Goal: Task Accomplishment & Management: Manage account settings

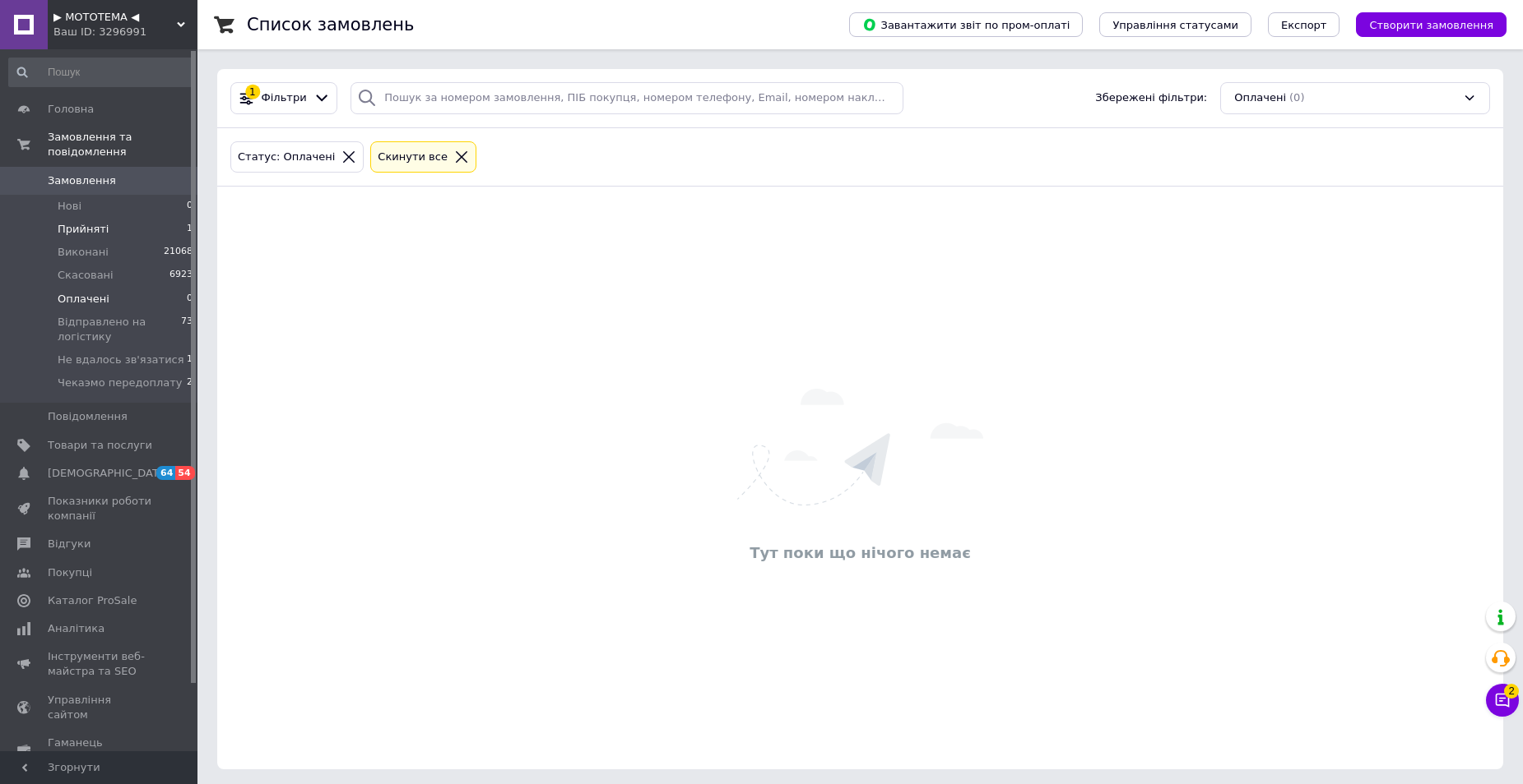
click at [108, 217] on li "Прийняті 1" at bounding box center [101, 228] width 203 height 23
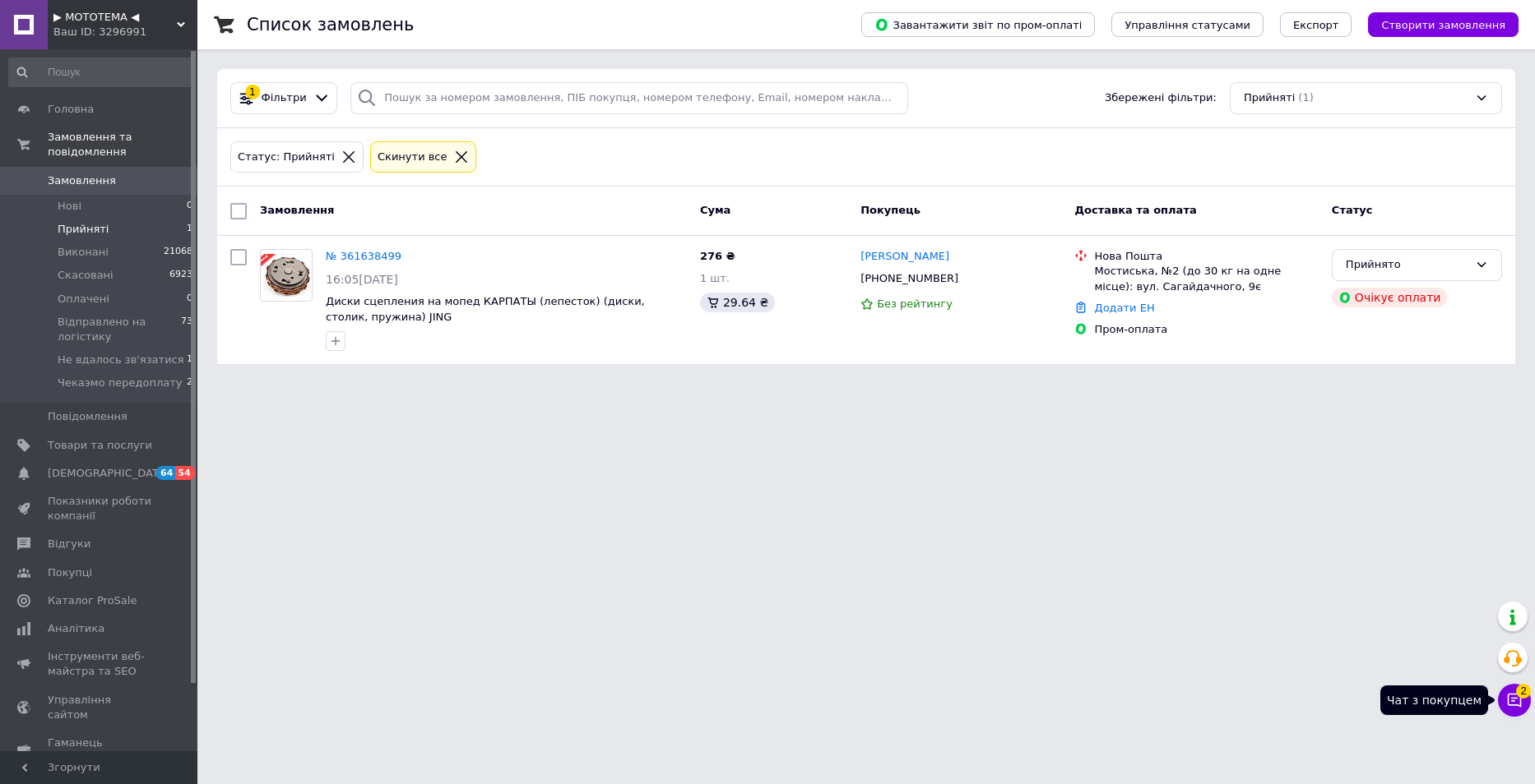
click at [1504, 700] on button "Чат з покупцем 2" at bounding box center [1514, 700] width 33 height 33
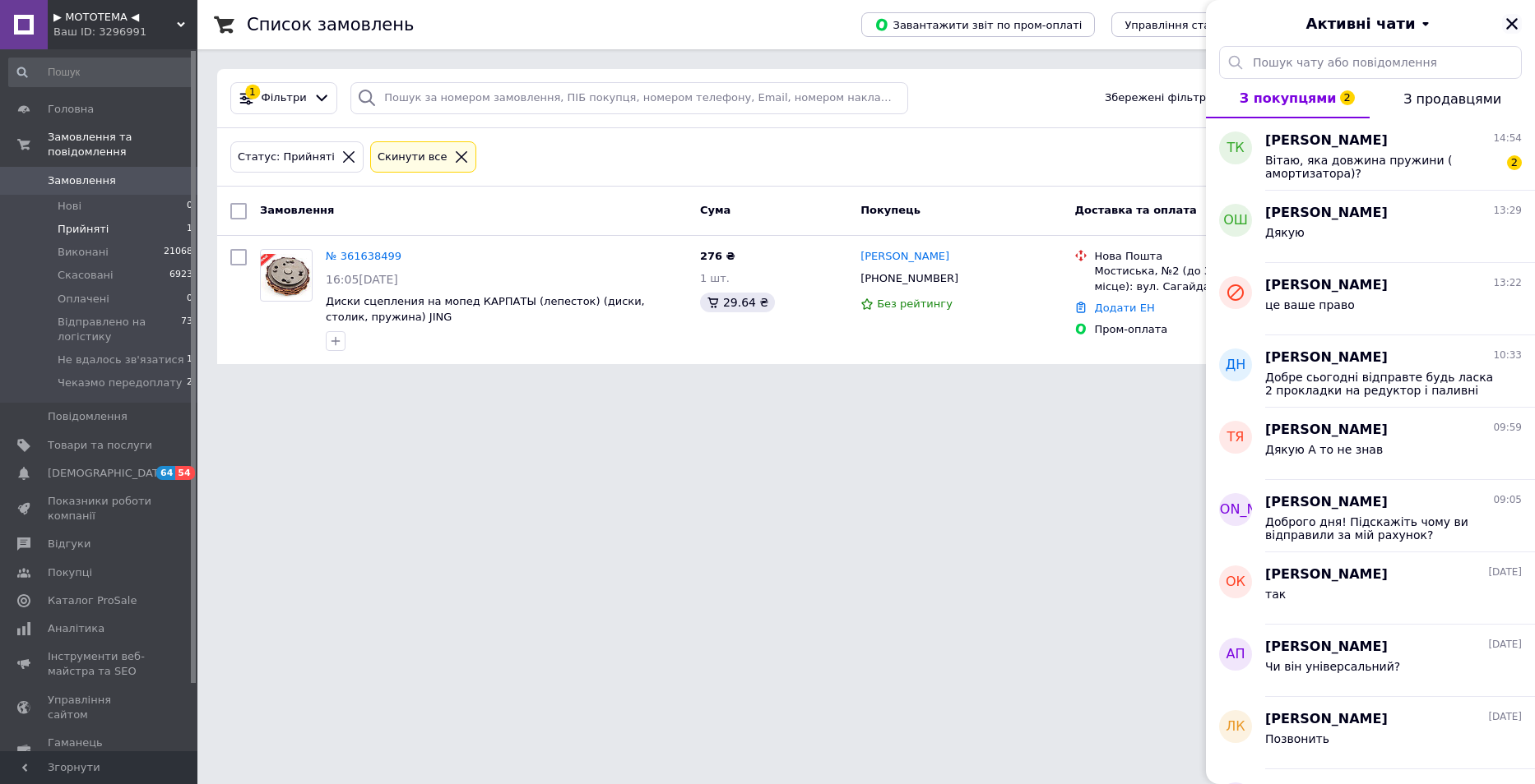
click at [1507, 24] on icon "Закрити" at bounding box center [1512, 23] width 15 height 15
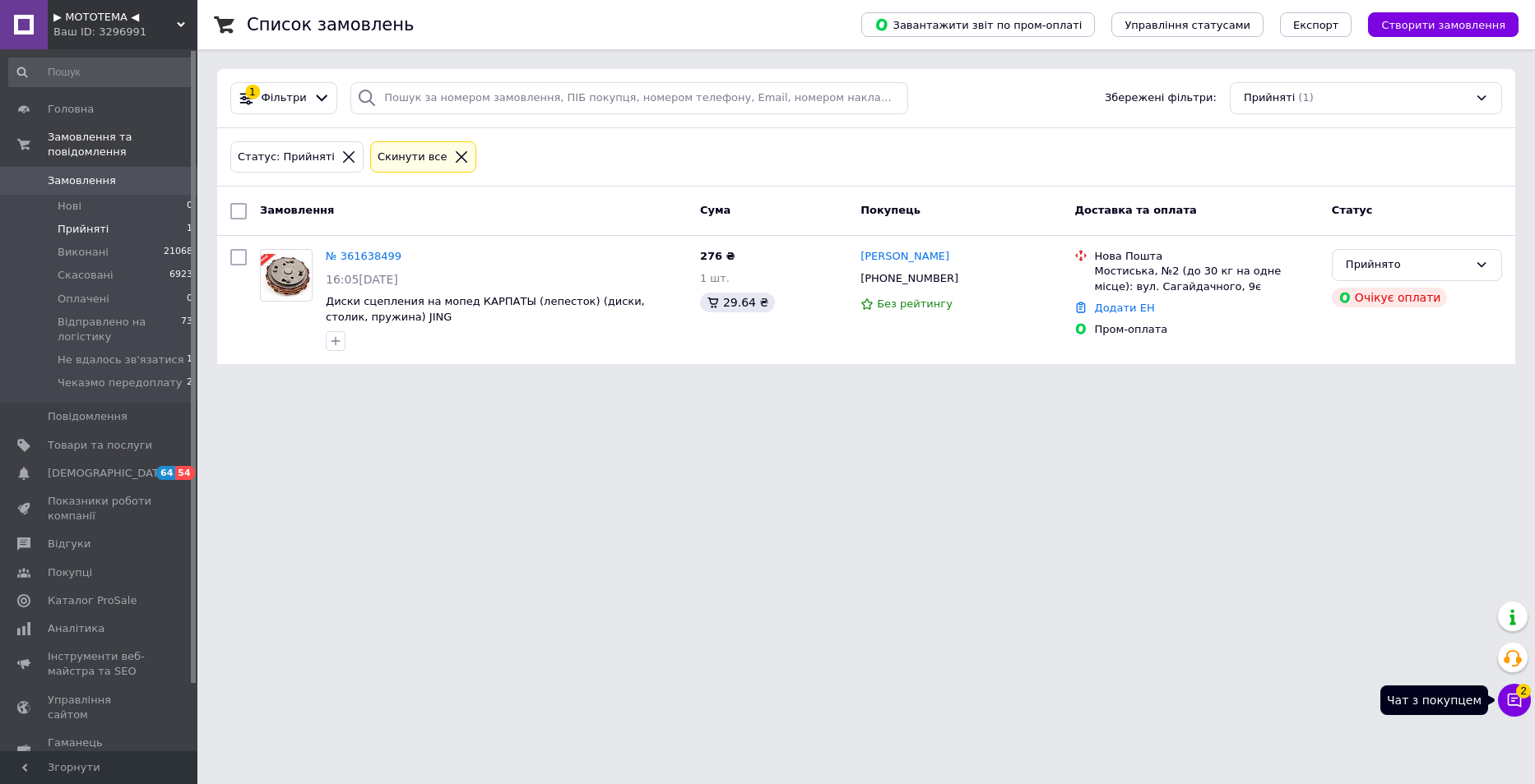
click at [1521, 691] on span "2" at bounding box center [1523, 691] width 15 height 15
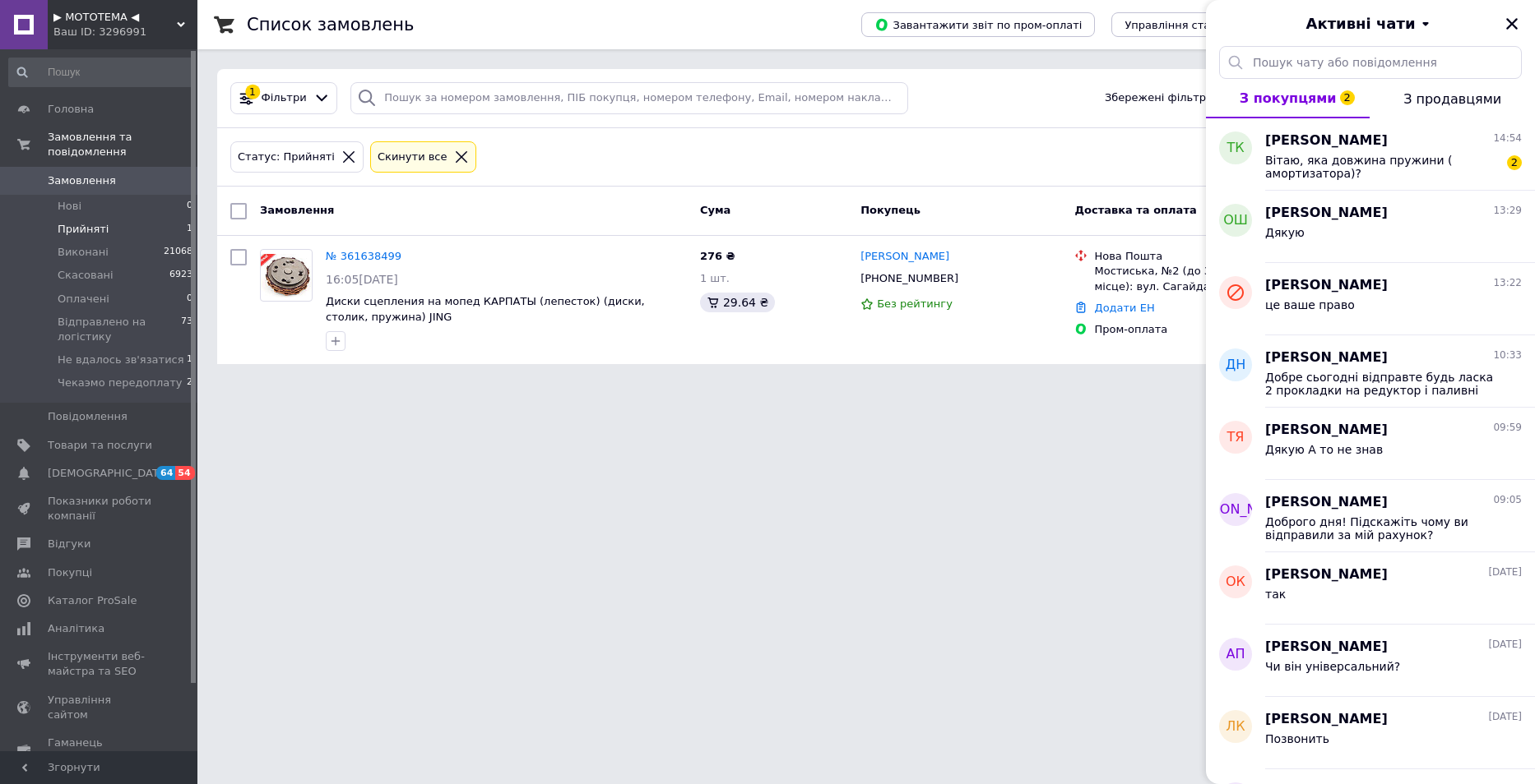
drag, startPoint x: 1509, startPoint y: 22, endPoint x: 1438, endPoint y: 63, distance: 82.0
click at [1509, 23] on icon "Закрити" at bounding box center [1512, 23] width 15 height 15
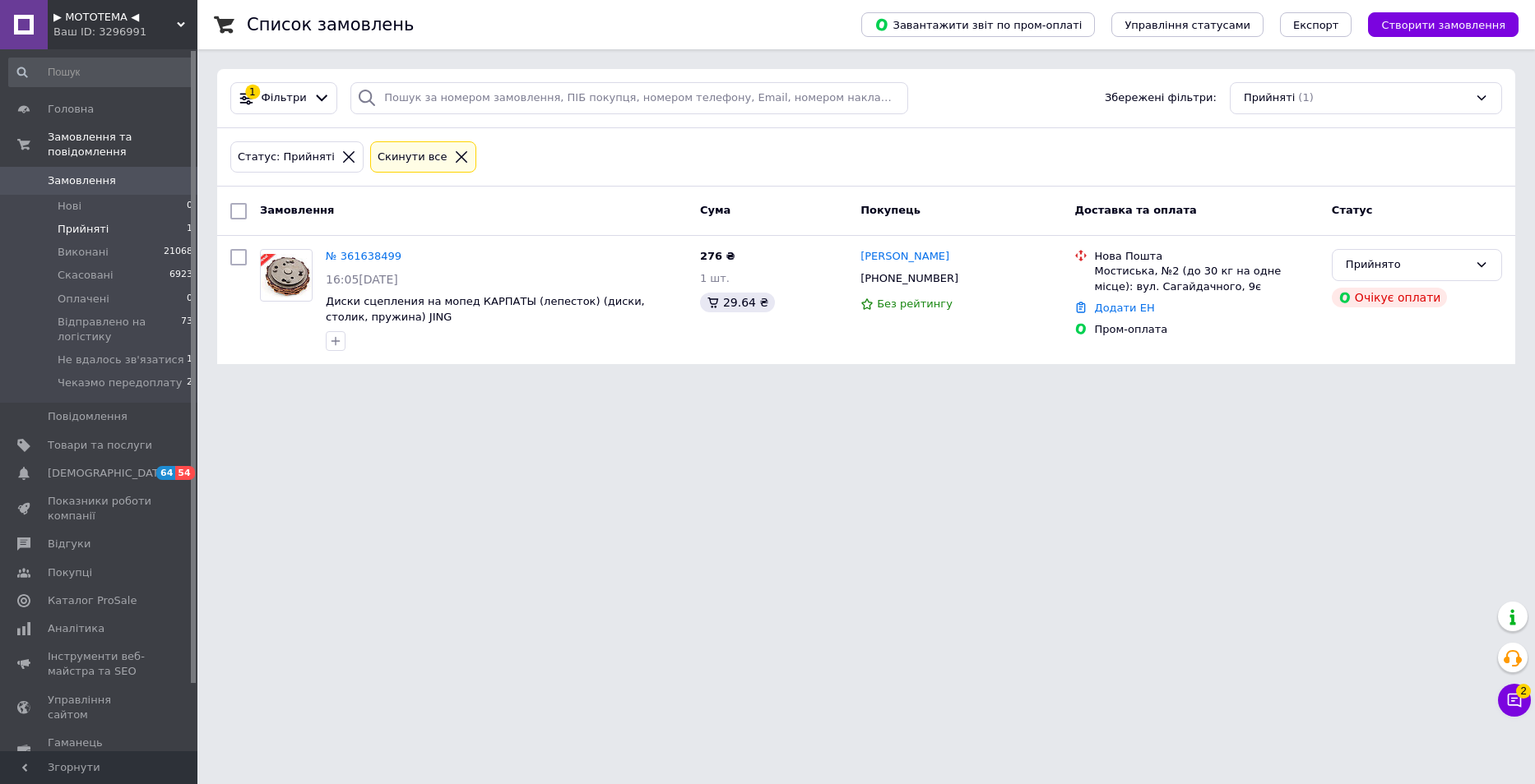
drag, startPoint x: 537, startPoint y: 710, endPoint x: 551, endPoint y: 703, distance: 15.7
click at [539, 384] on html "▶ МОТОТЕМА ◀ Ваш ID: 3296991 Сайт ▶ МОТОТЕМА ◀ Кабінет покупця Перевірити стан …" at bounding box center [768, 192] width 1535 height 384
click at [1512, 681] on div "2 Чат з покупцем Тех підтримка Чат з покупцем 2" at bounding box center [1514, 659] width 33 height 127
click at [1515, 697] on icon at bounding box center [1514, 700] width 16 height 16
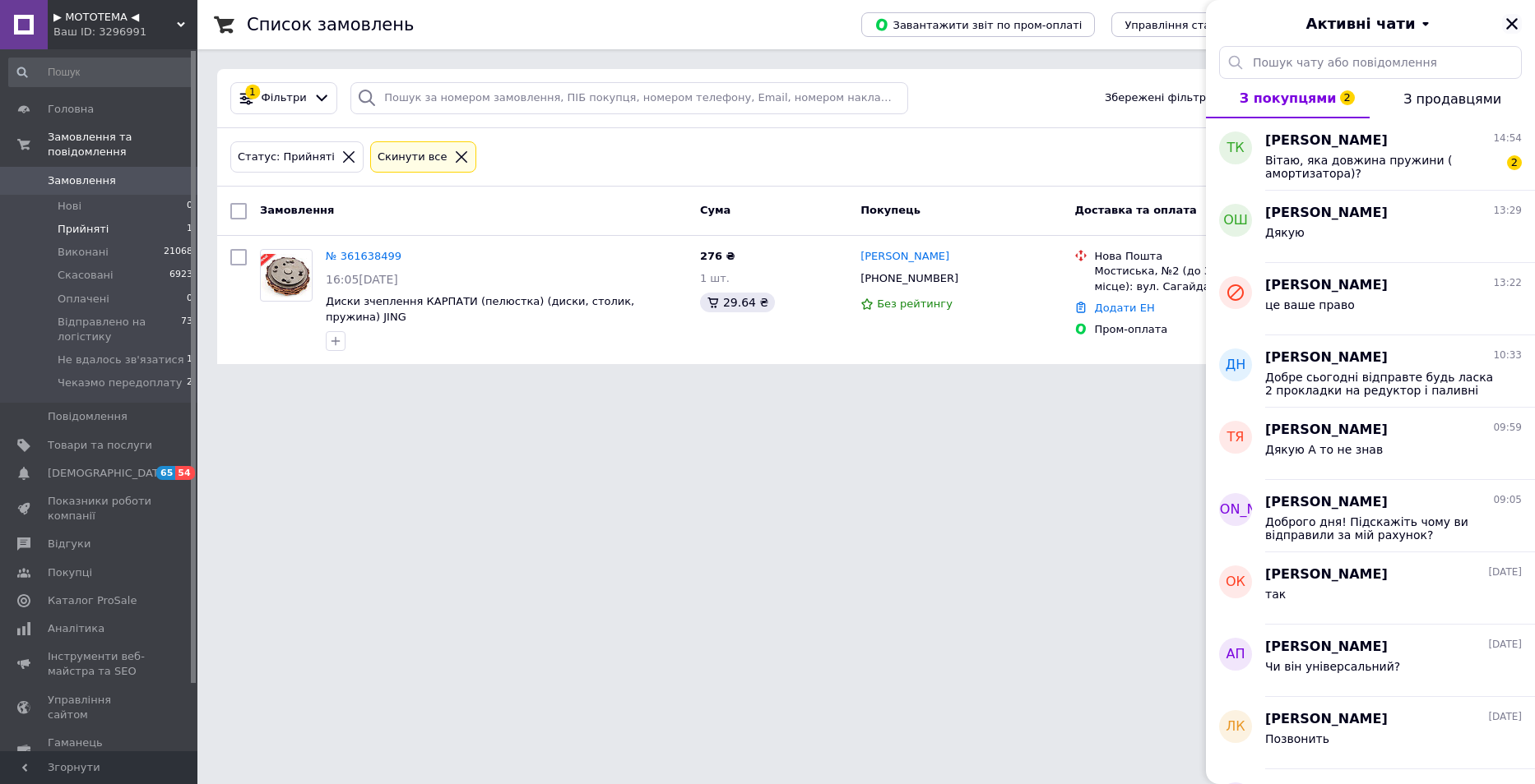
click at [1508, 19] on icon "Закрити" at bounding box center [1512, 24] width 12 height 12
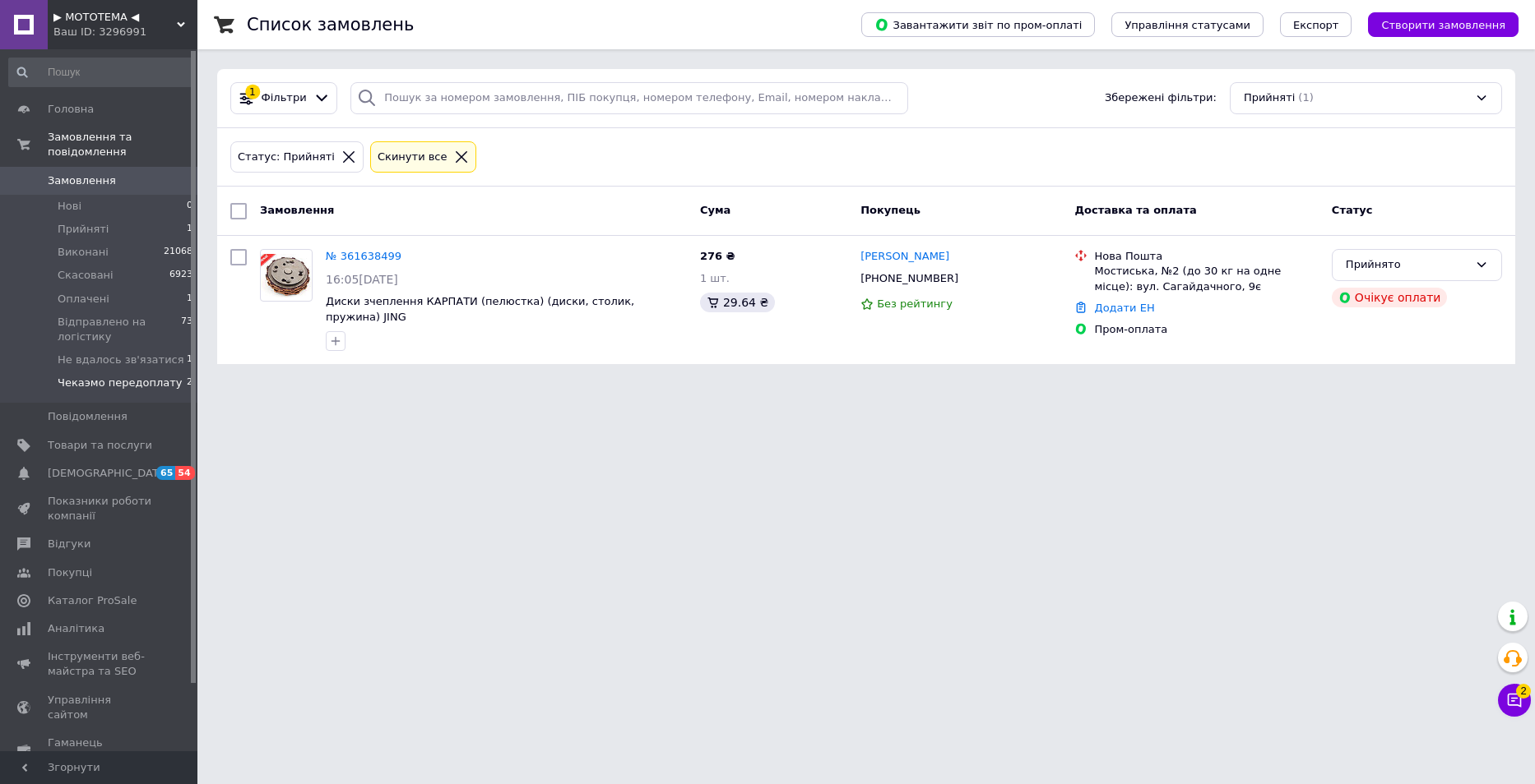
click at [163, 376] on span "Чекаэмо передоплату" at bounding box center [120, 383] width 125 height 15
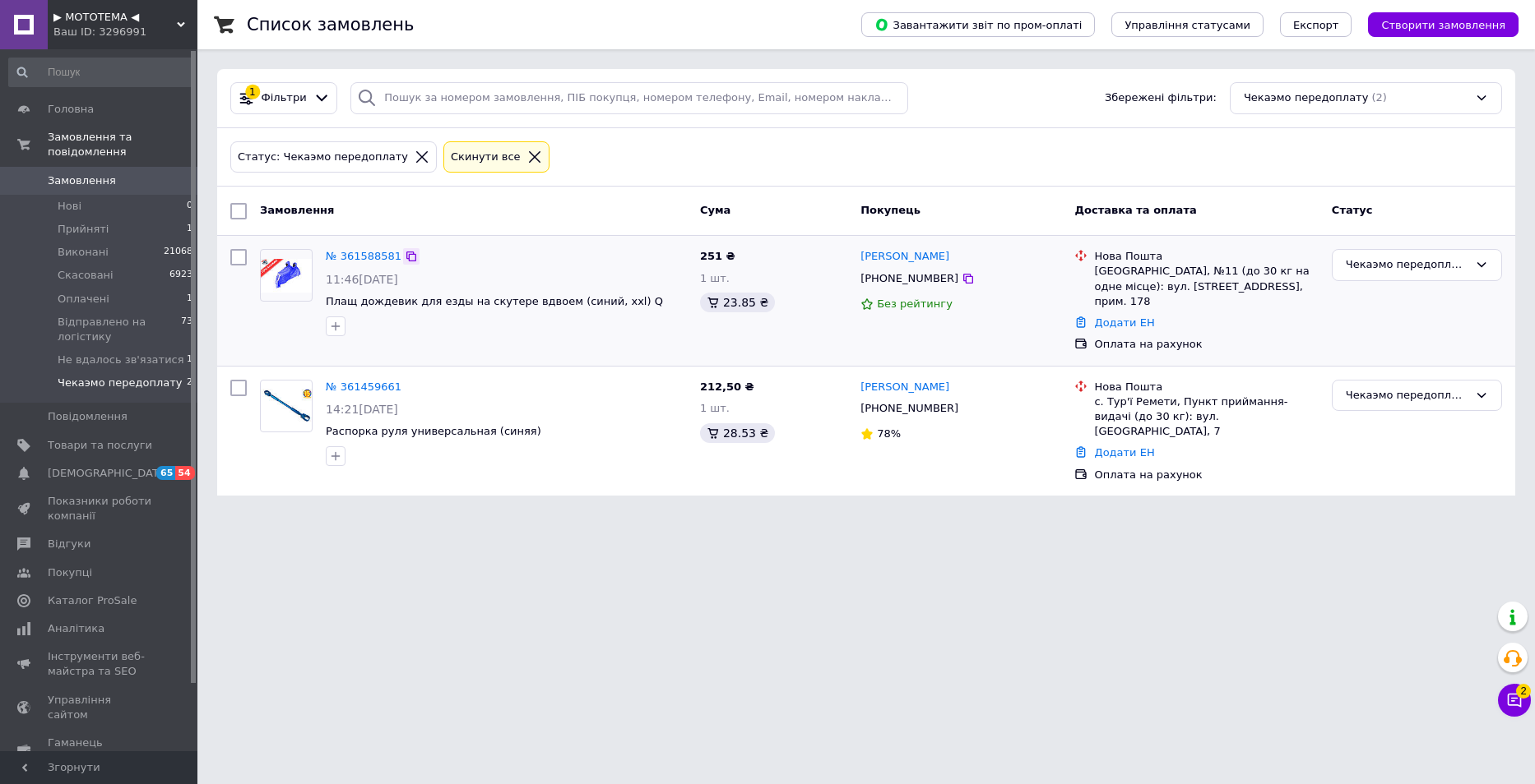
click at [403, 257] on div at bounding box center [411, 256] width 16 height 16
click at [406, 257] on icon at bounding box center [411, 256] width 10 height 10
click at [1359, 268] on div "Чекаэмо передоплату" at bounding box center [1407, 264] width 123 height 17
click at [1416, 416] on li "Відправлено на логістику" at bounding box center [1417, 428] width 169 height 47
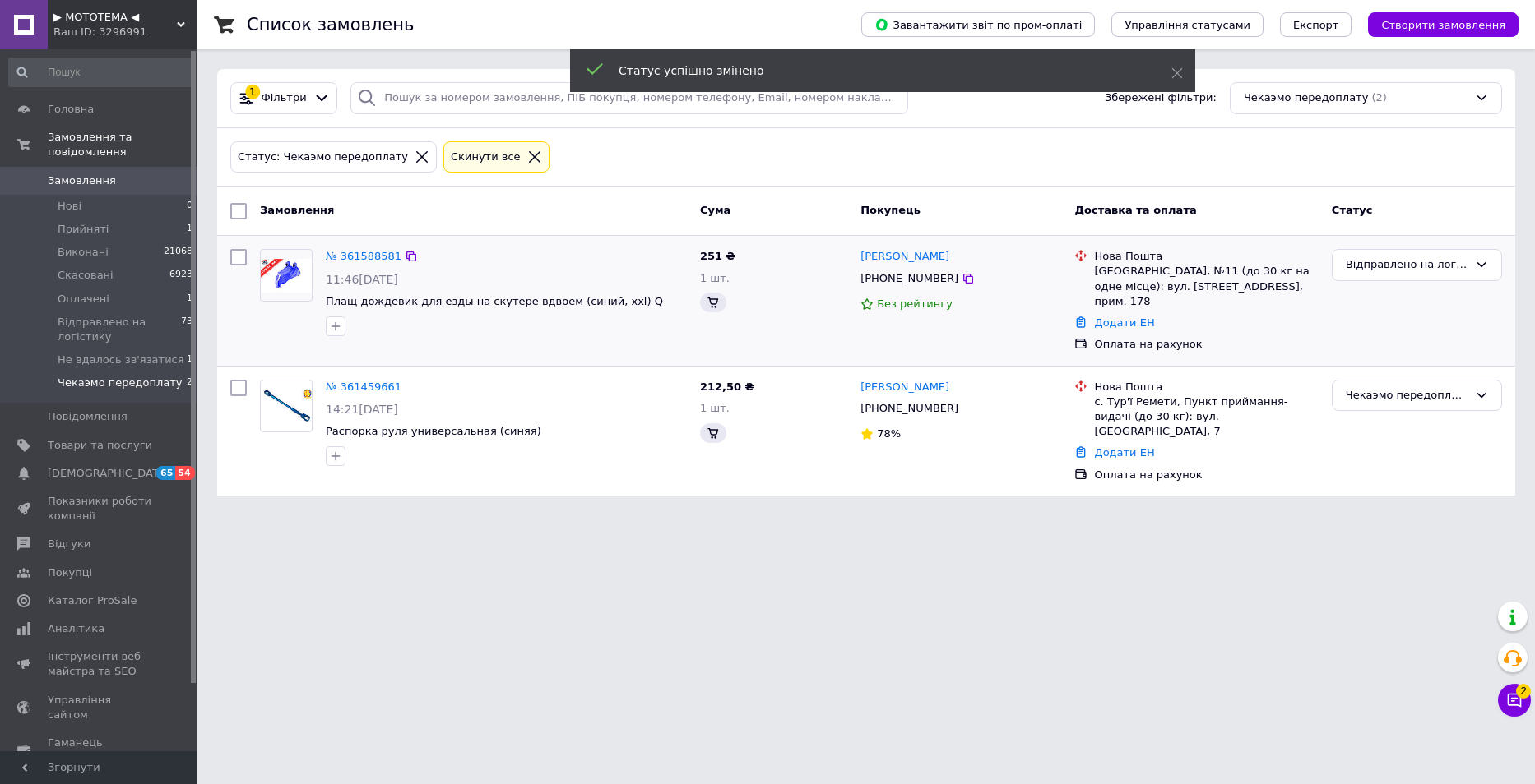
click at [1504, 683] on div "2 Чат з покупцем Тех підтримка Чат з покупцем 2" at bounding box center [1514, 659] width 33 height 127
click at [1506, 691] on button "Чат з покупцем 2" at bounding box center [1514, 700] width 33 height 33
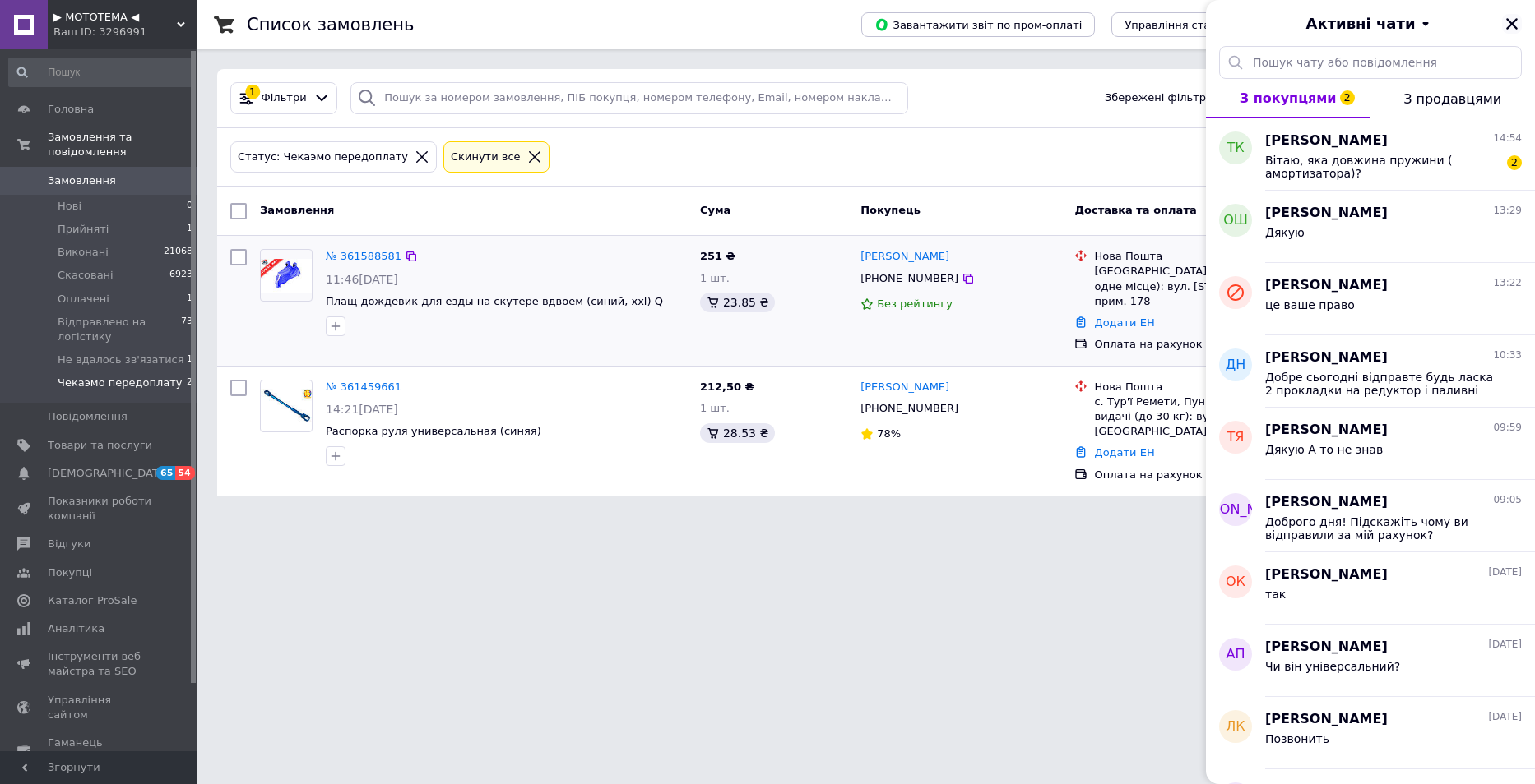
click at [1511, 21] on icon "Закрити" at bounding box center [1512, 23] width 15 height 15
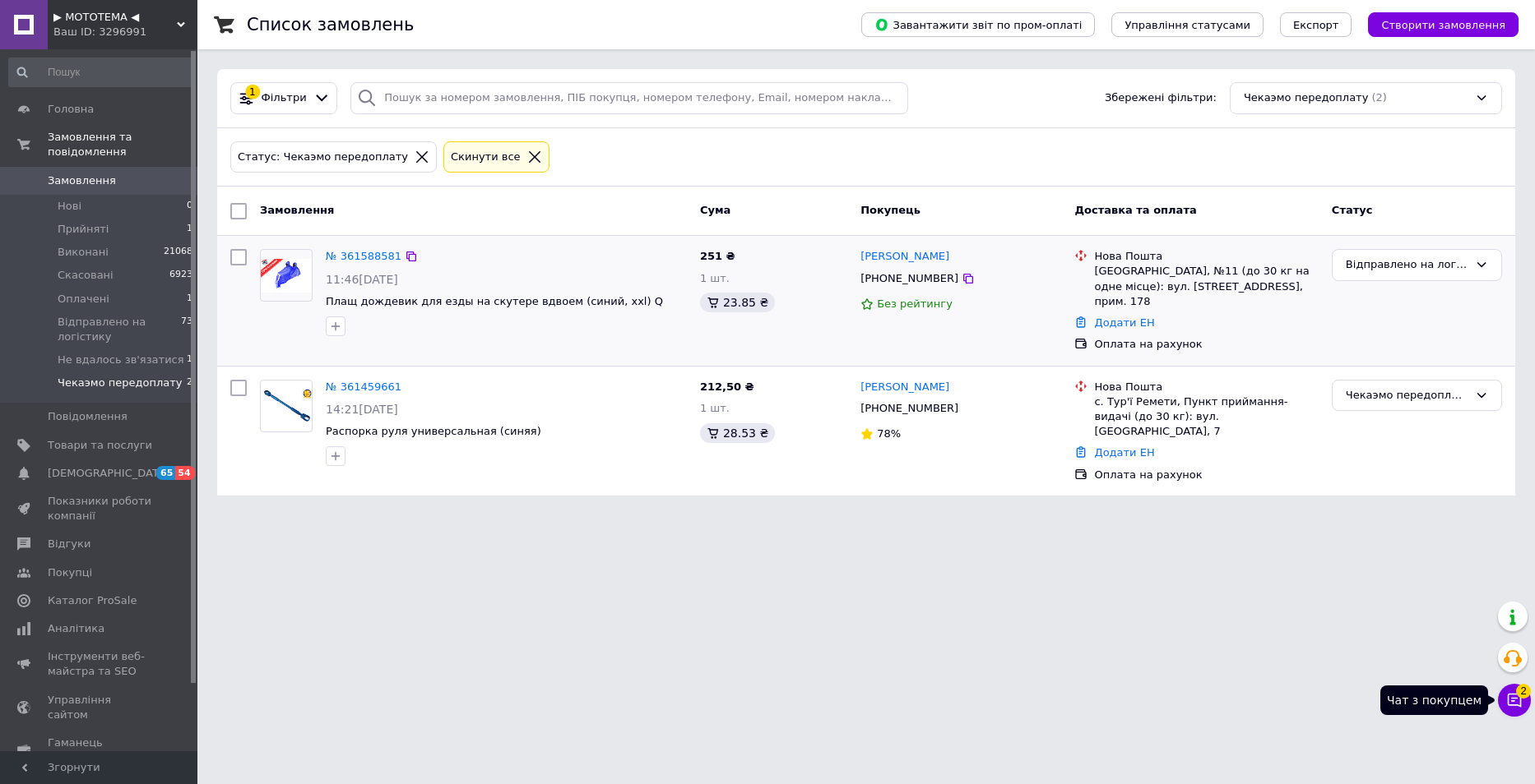
click at [1524, 697] on span "2" at bounding box center [1523, 691] width 15 height 15
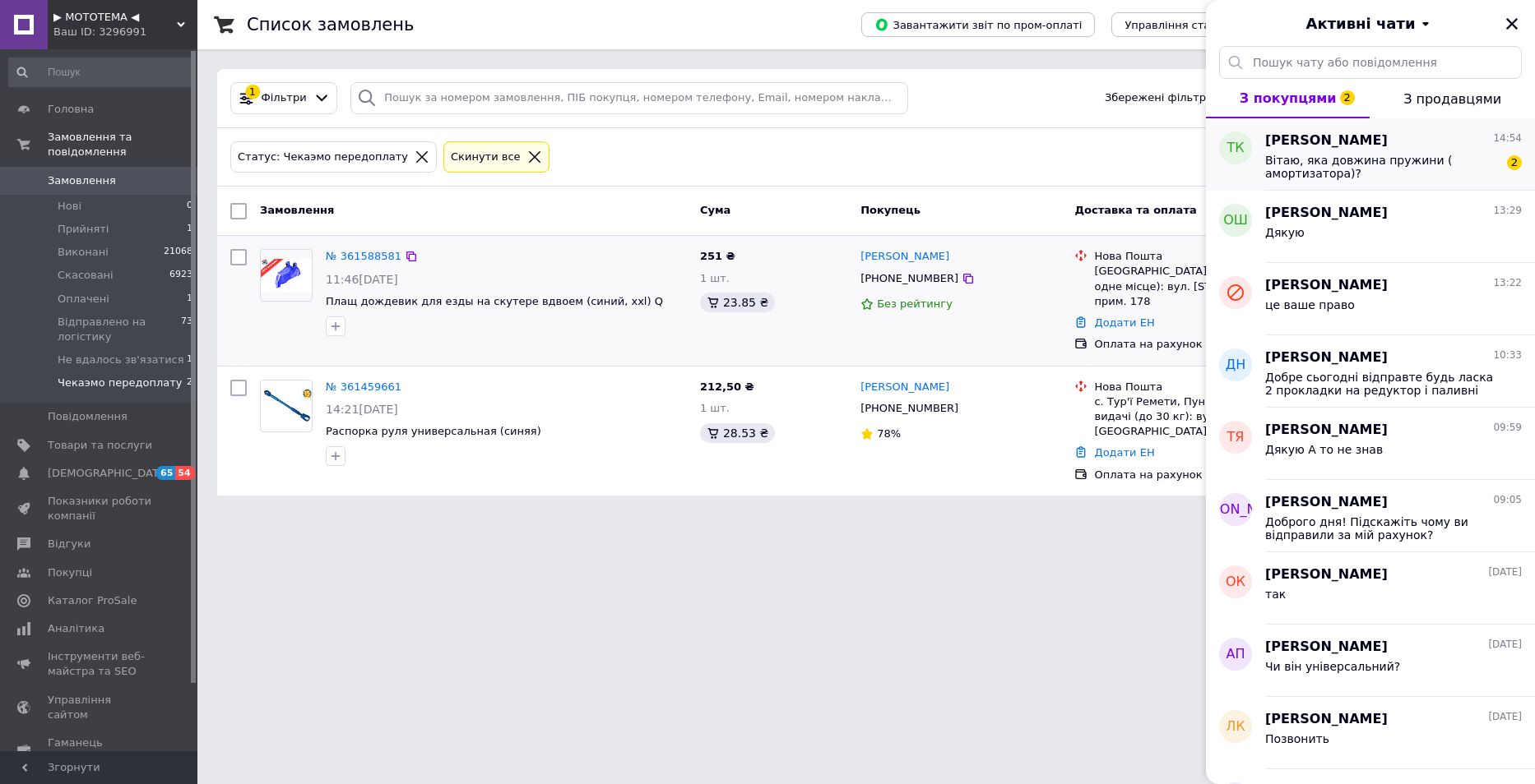
click at [1356, 170] on span "Вітаю, яка довжина пружини ( амортизатора)?" at bounding box center [1382, 167] width 234 height 26
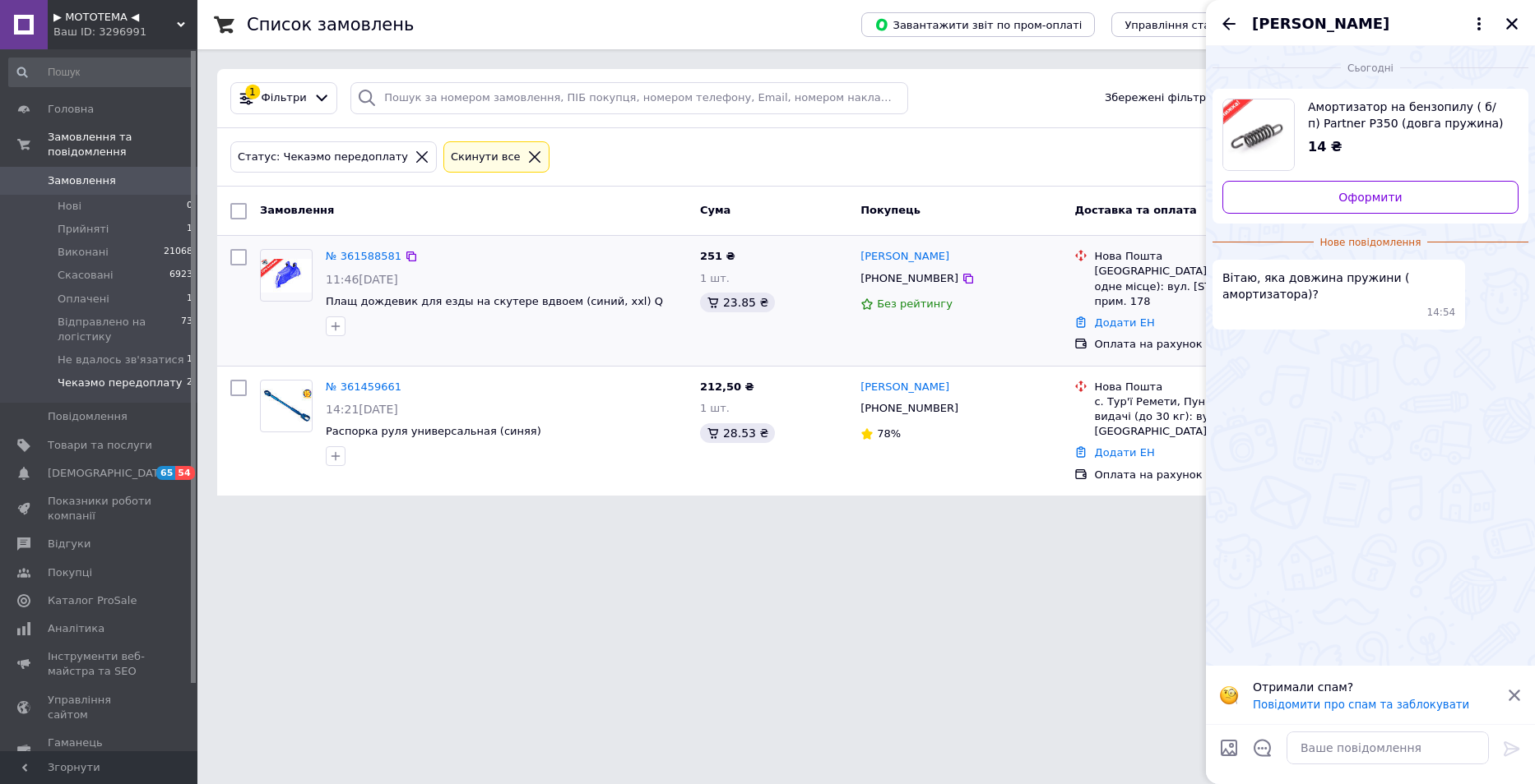
click at [1409, 128] on span "Амортизатор на бензопилу ( б/п) Partner P350 (довга пружина) WOODMAN (mod.A)" at bounding box center [1407, 115] width 198 height 33
click at [1505, 21] on icon "Закрити" at bounding box center [1512, 23] width 15 height 15
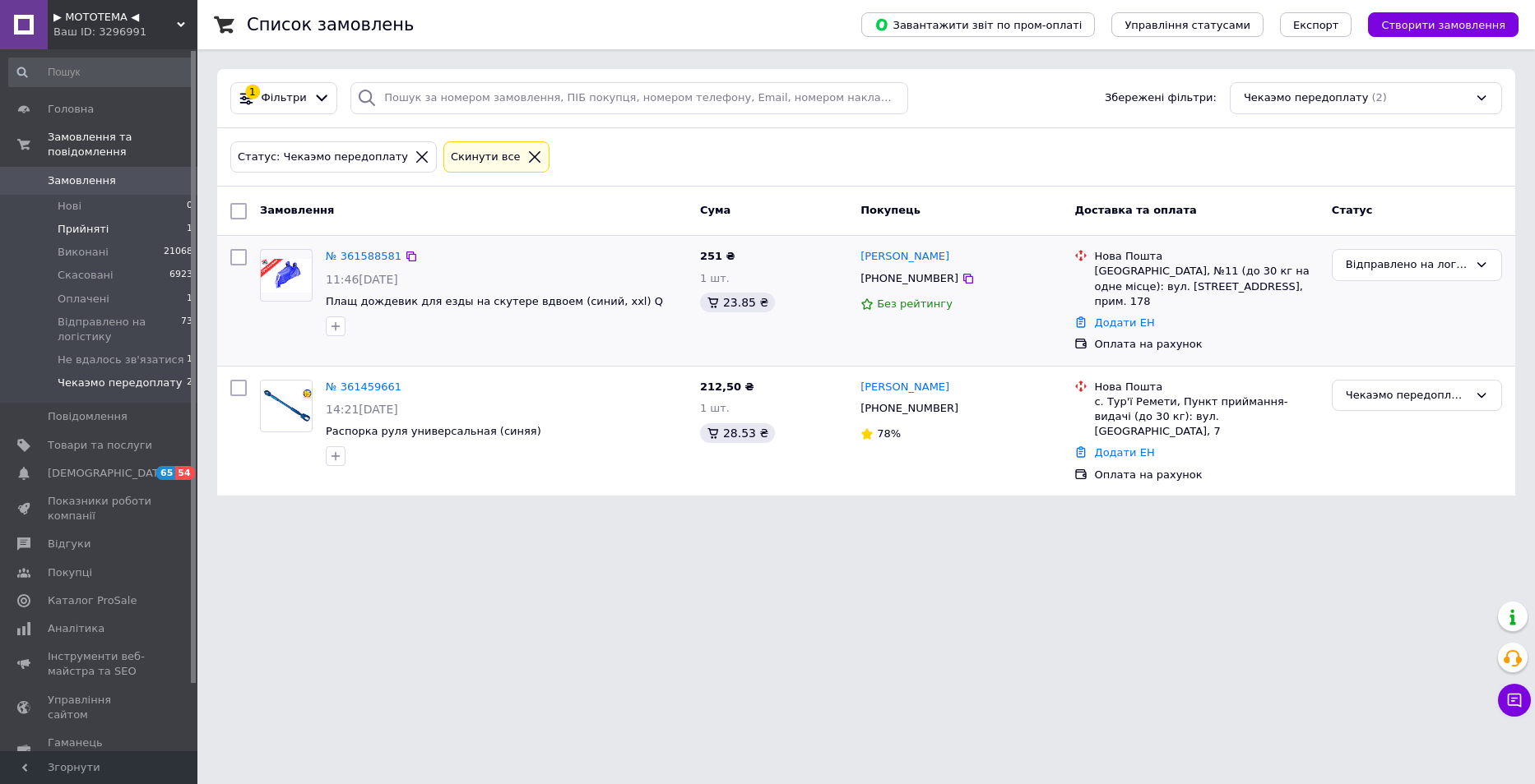
click at [78, 222] on span "Прийняті" at bounding box center [83, 229] width 51 height 15
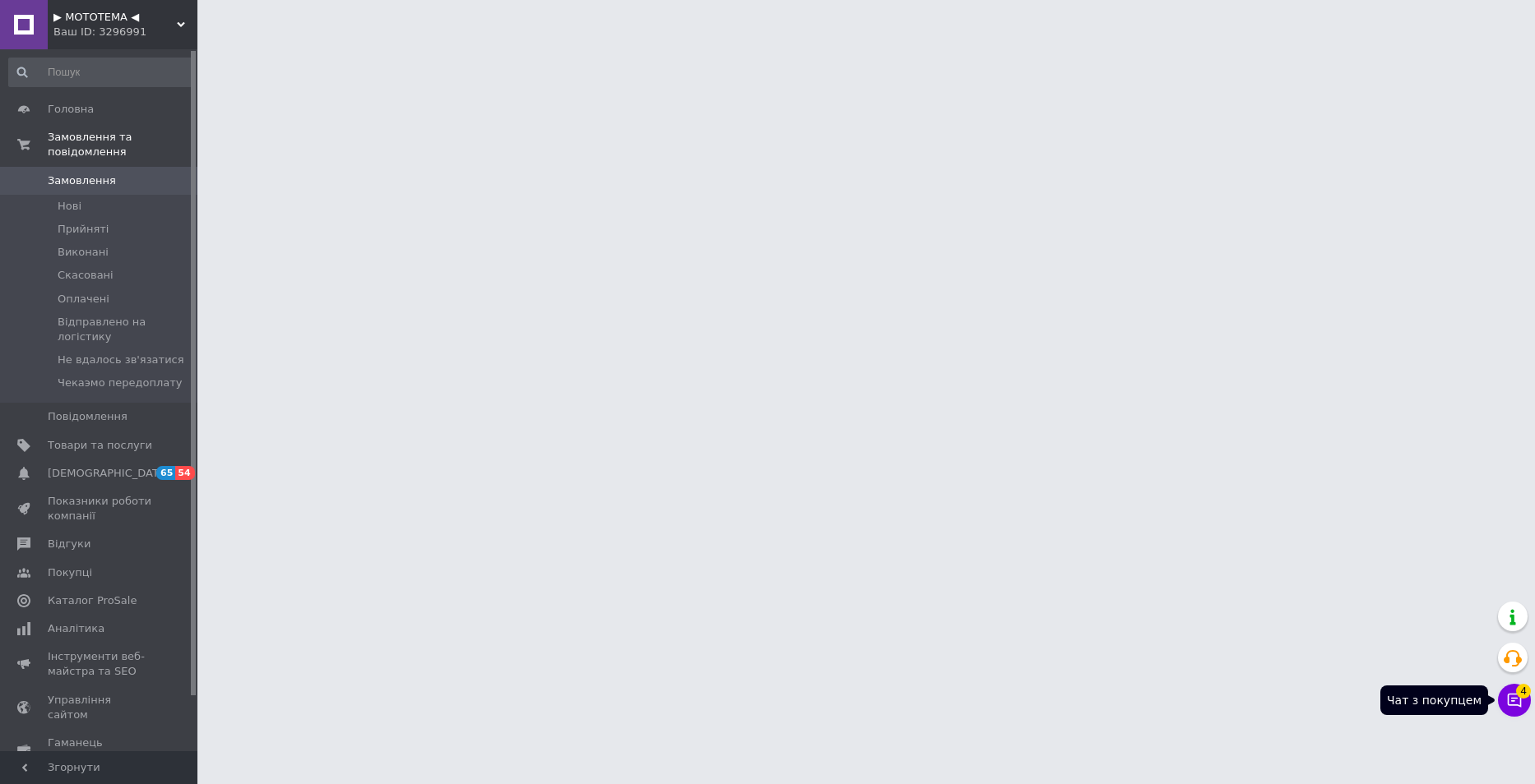
click at [1520, 705] on icon at bounding box center [1514, 700] width 16 height 16
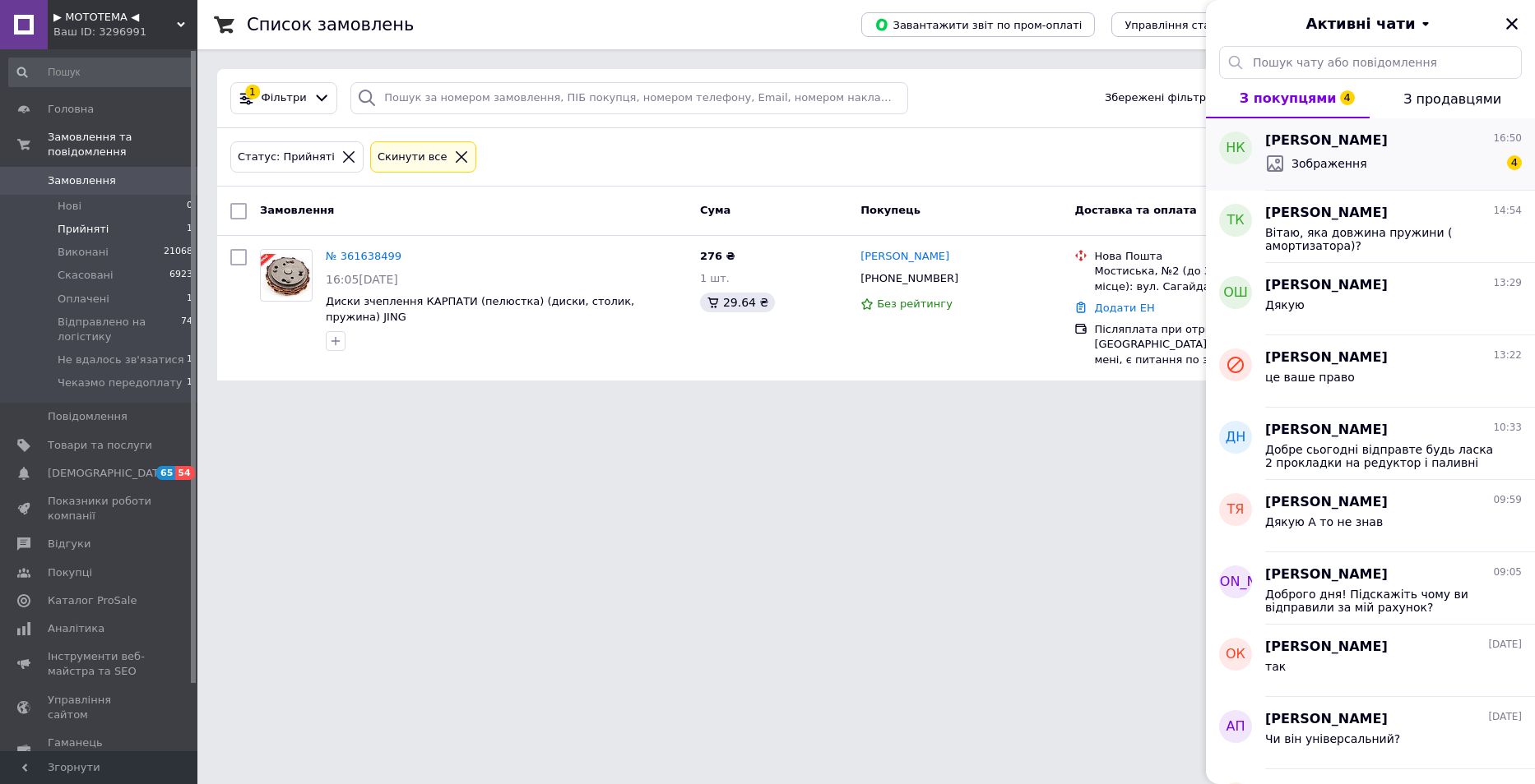
click at [1394, 171] on div "Зображення 4" at bounding box center [1393, 164] width 256 height 26
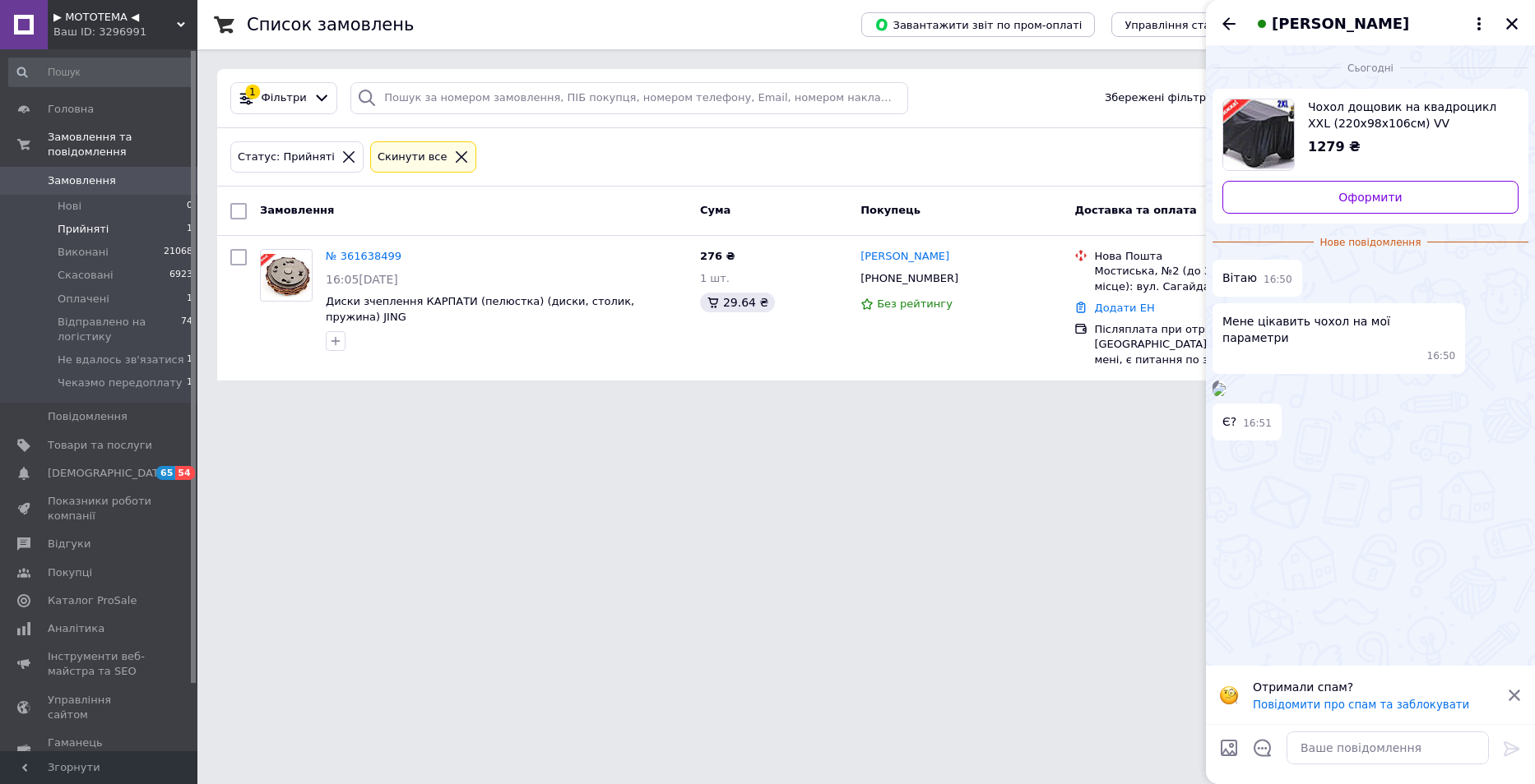
click at [1226, 396] on img at bounding box center [1219, 389] width 13 height 13
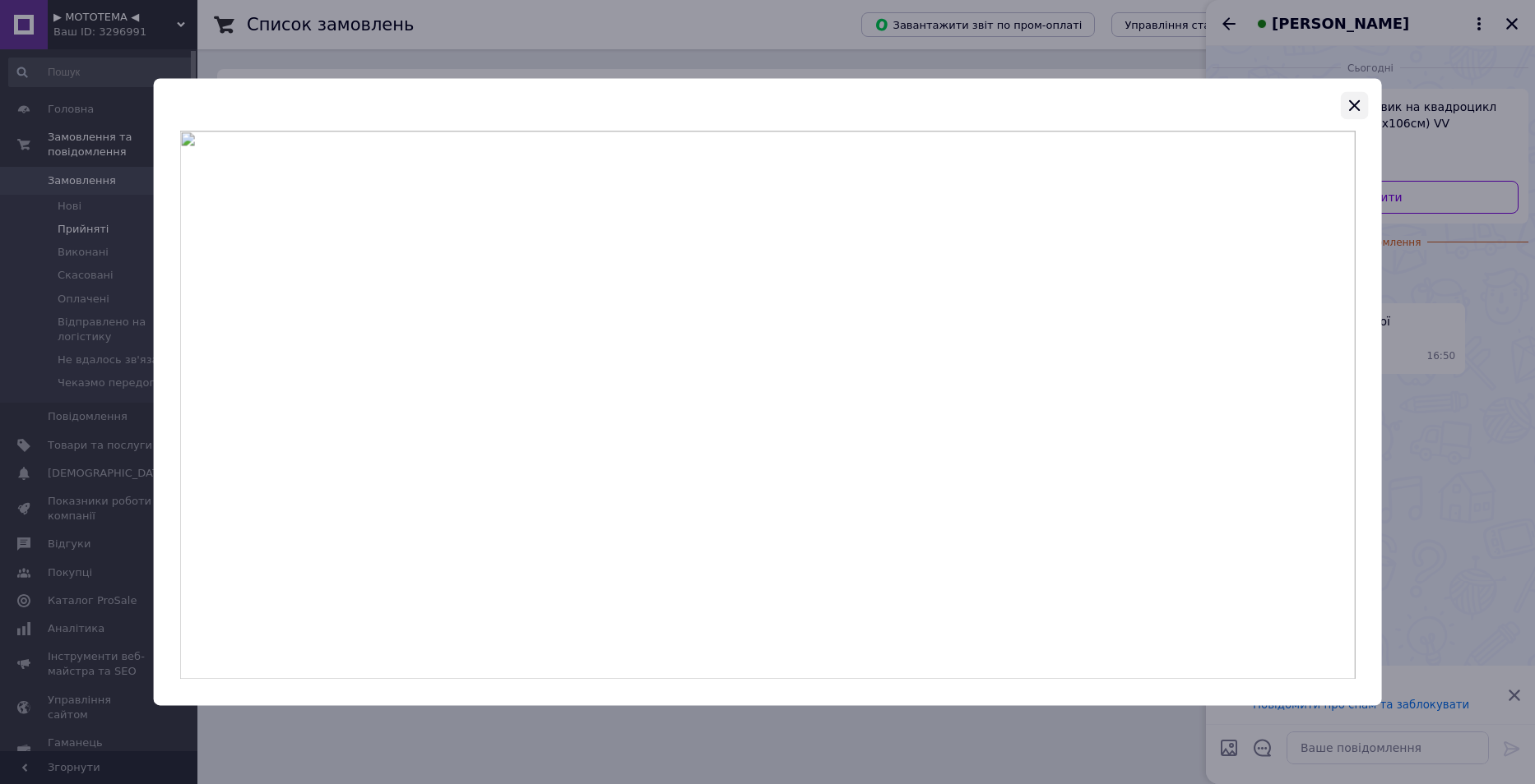
click at [1356, 113] on icon "button" at bounding box center [1354, 106] width 20 height 20
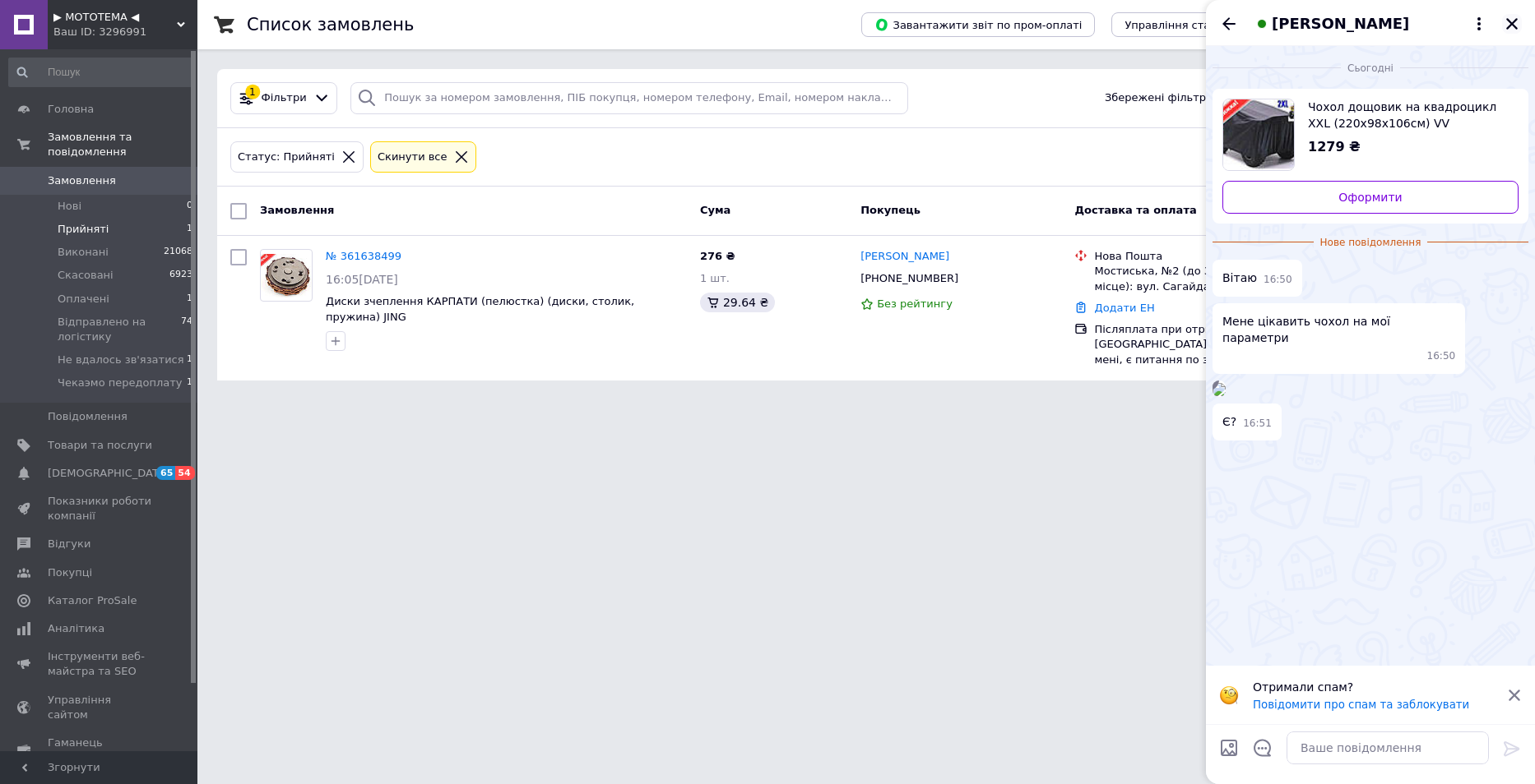
click at [1513, 29] on icon "Закрити" at bounding box center [1512, 23] width 15 height 15
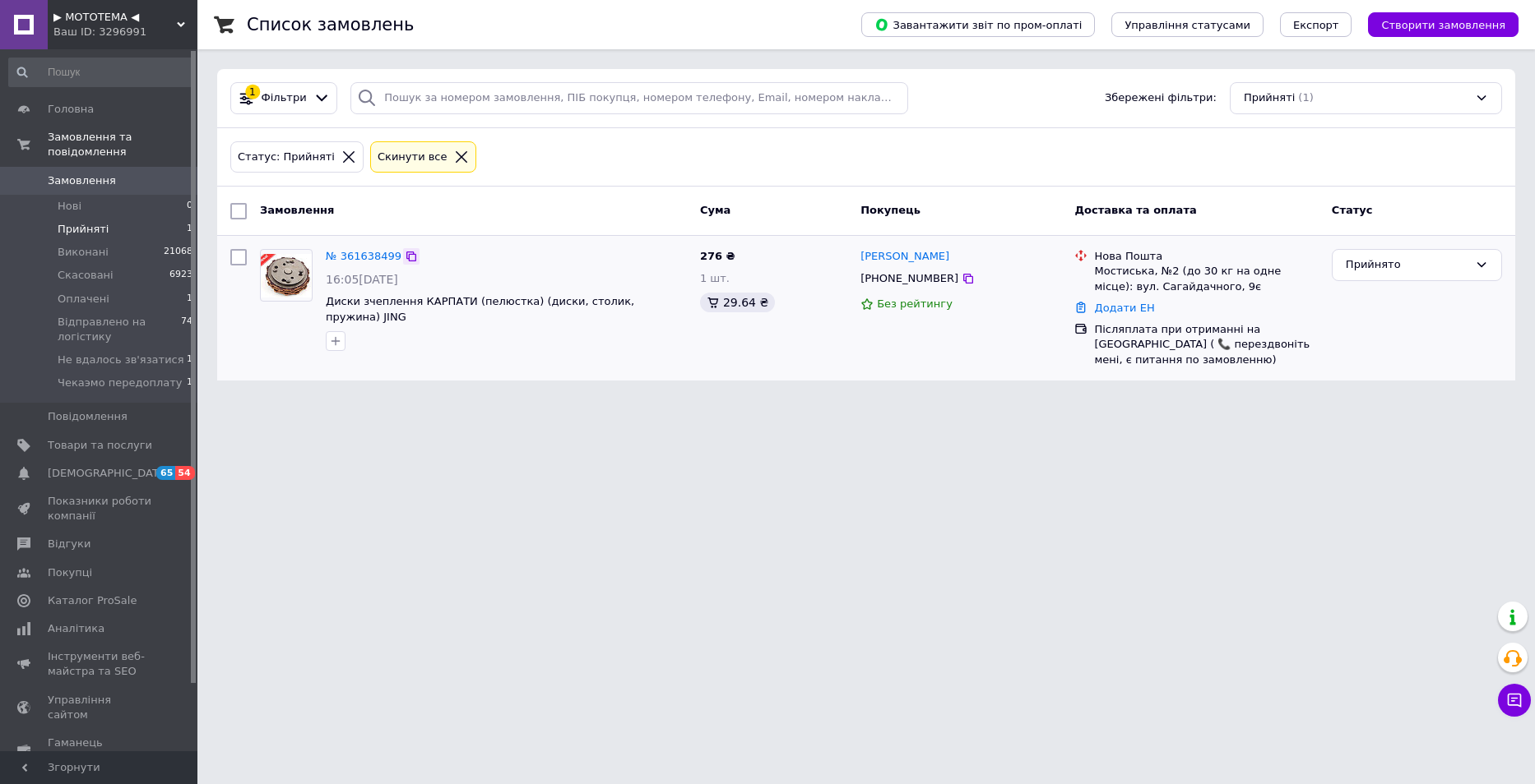
click at [405, 254] on icon at bounding box center [411, 256] width 13 height 13
click at [1407, 250] on div "Прийнято" at bounding box center [1417, 265] width 171 height 32
click at [1388, 380] on li "Відправлено на логістику" at bounding box center [1417, 397] width 169 height 47
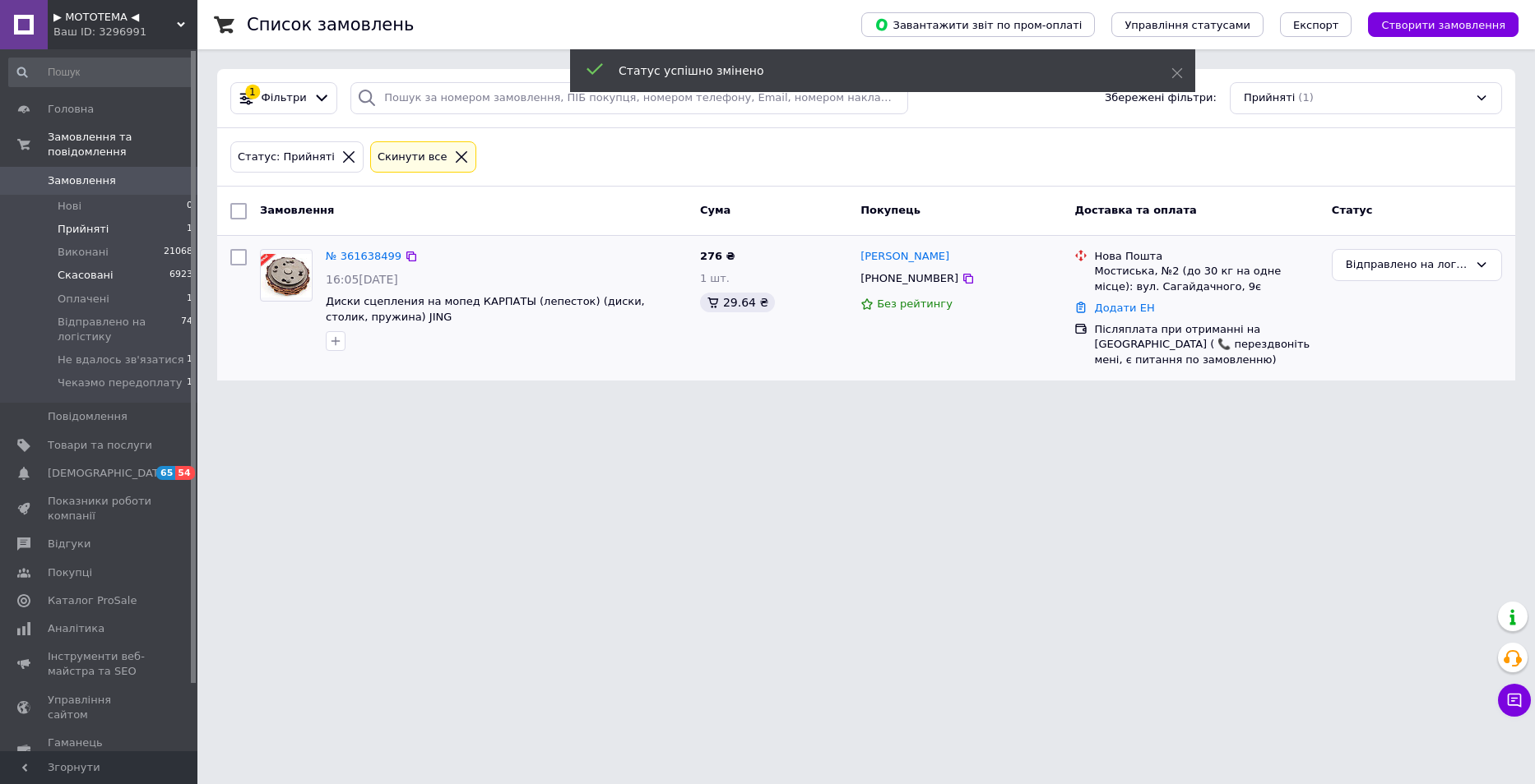
click at [116, 270] on li "Скасовані 6923" at bounding box center [101, 275] width 203 height 23
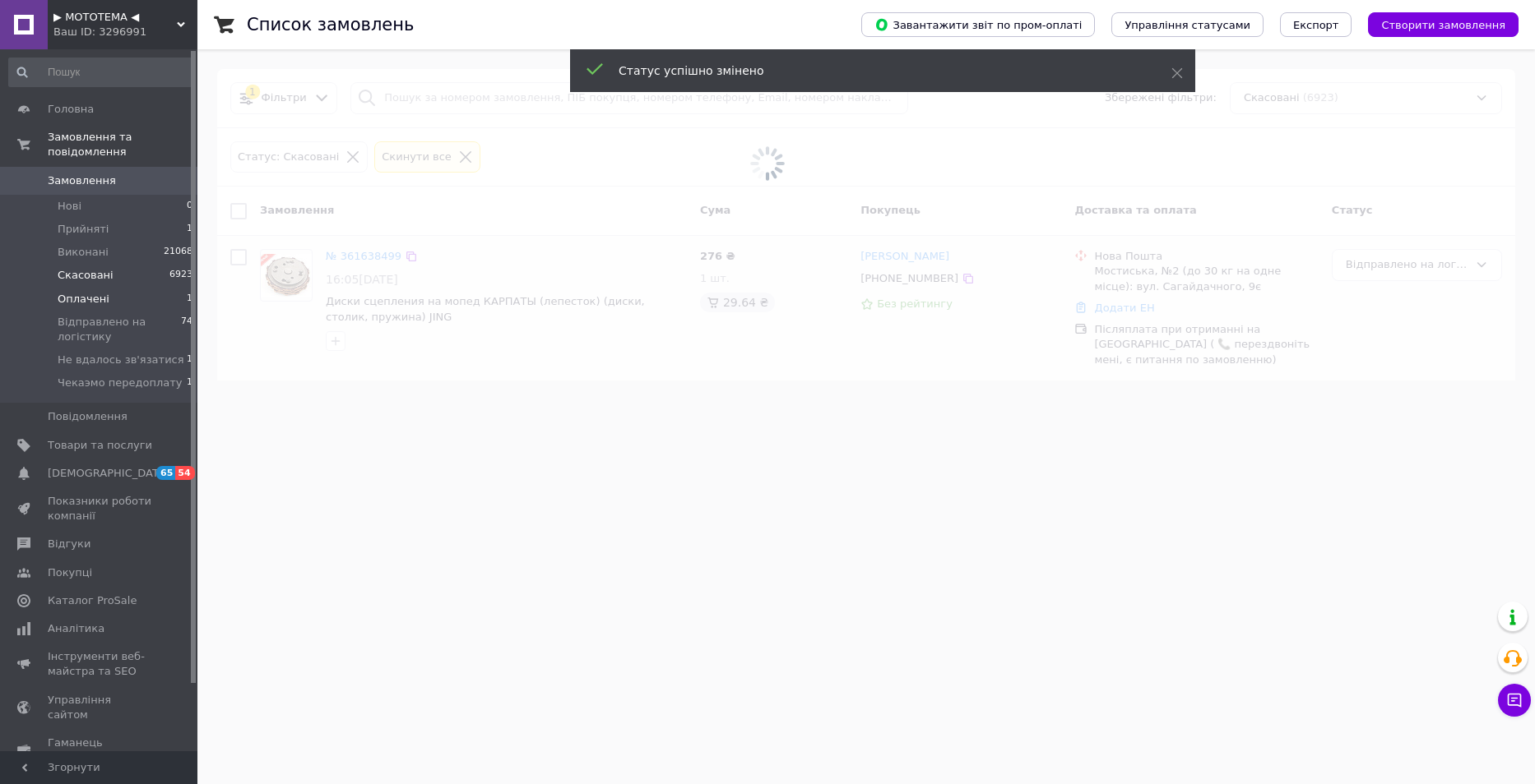
click at [114, 288] on li "Оплачені 1" at bounding box center [101, 299] width 203 height 23
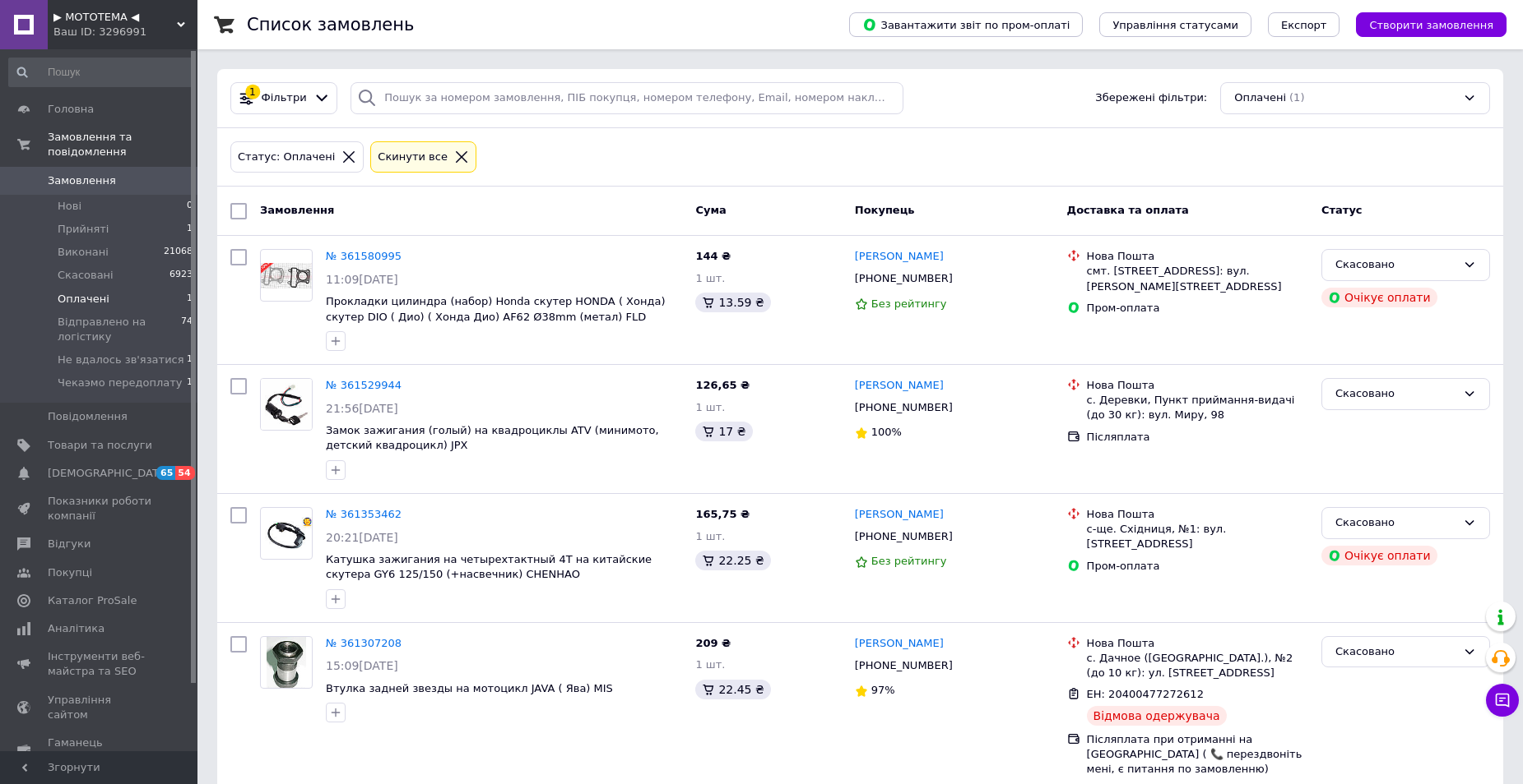
click at [124, 288] on li "Оплачені 1" at bounding box center [101, 299] width 203 height 23
click at [88, 292] on span "Оплачені" at bounding box center [84, 299] width 52 height 15
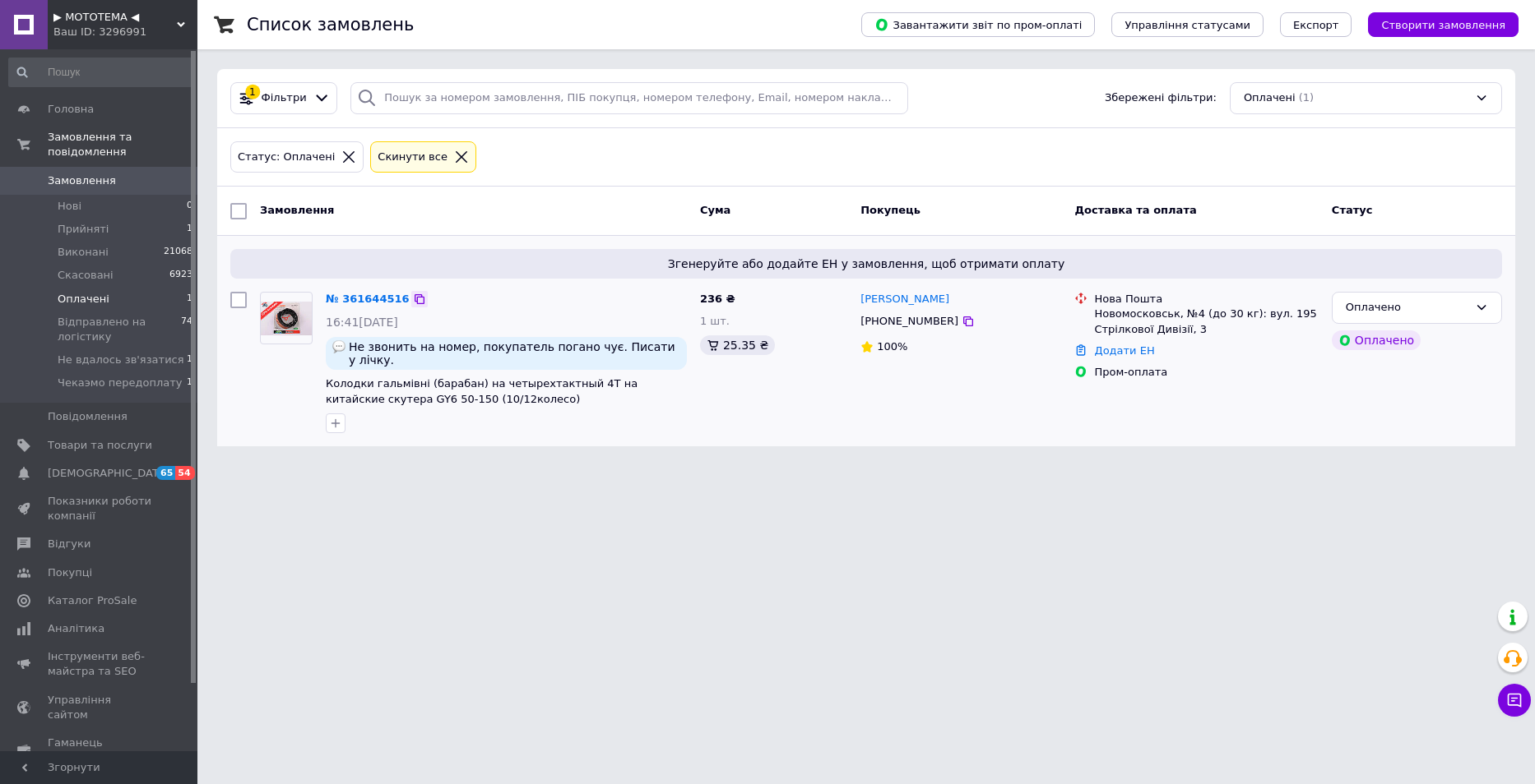
click at [415, 297] on icon at bounding box center [420, 299] width 10 height 10
click at [1468, 321] on div "Оплачено" at bounding box center [1417, 308] width 171 height 32
click at [1419, 421] on li "Відправлено на логістику" at bounding box center [1417, 440] width 169 height 47
